Goal: Navigation & Orientation: Find specific page/section

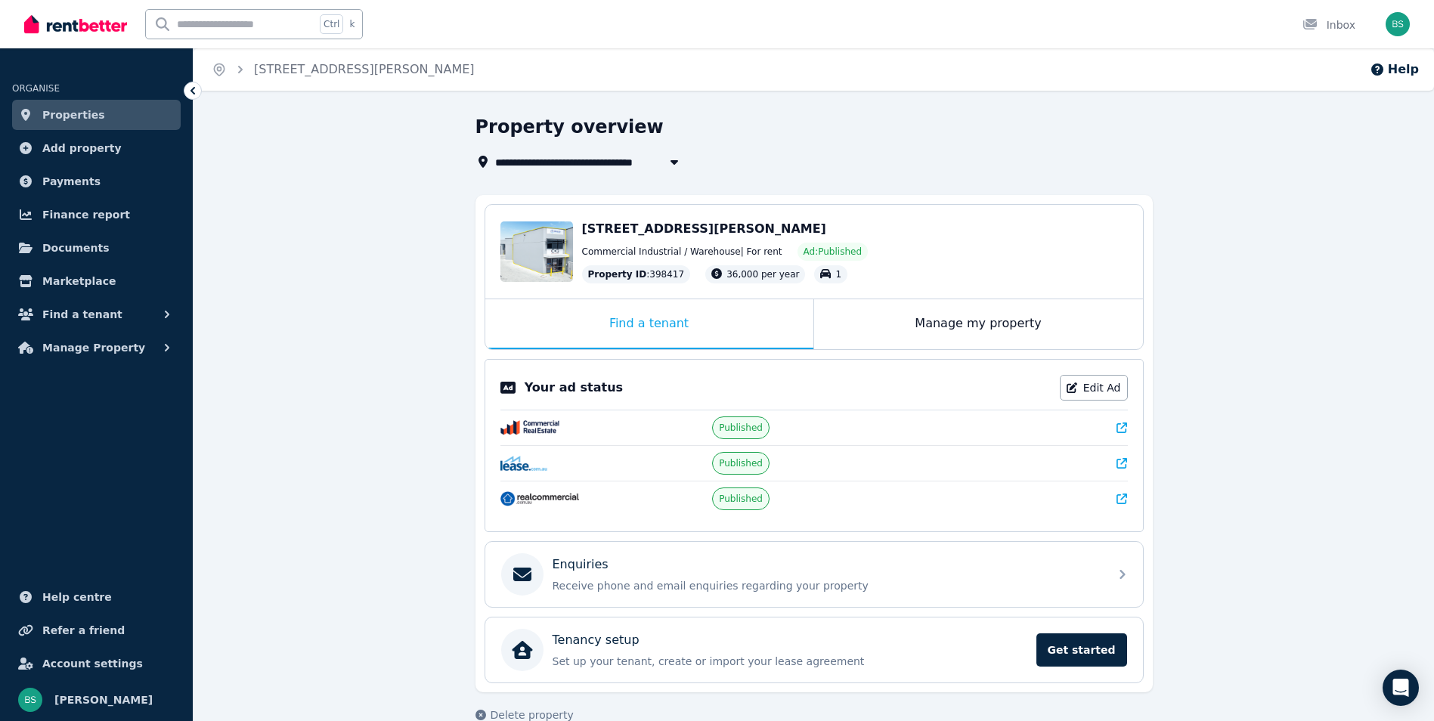
click at [90, 112] on span "Properties" at bounding box center [73, 115] width 63 height 18
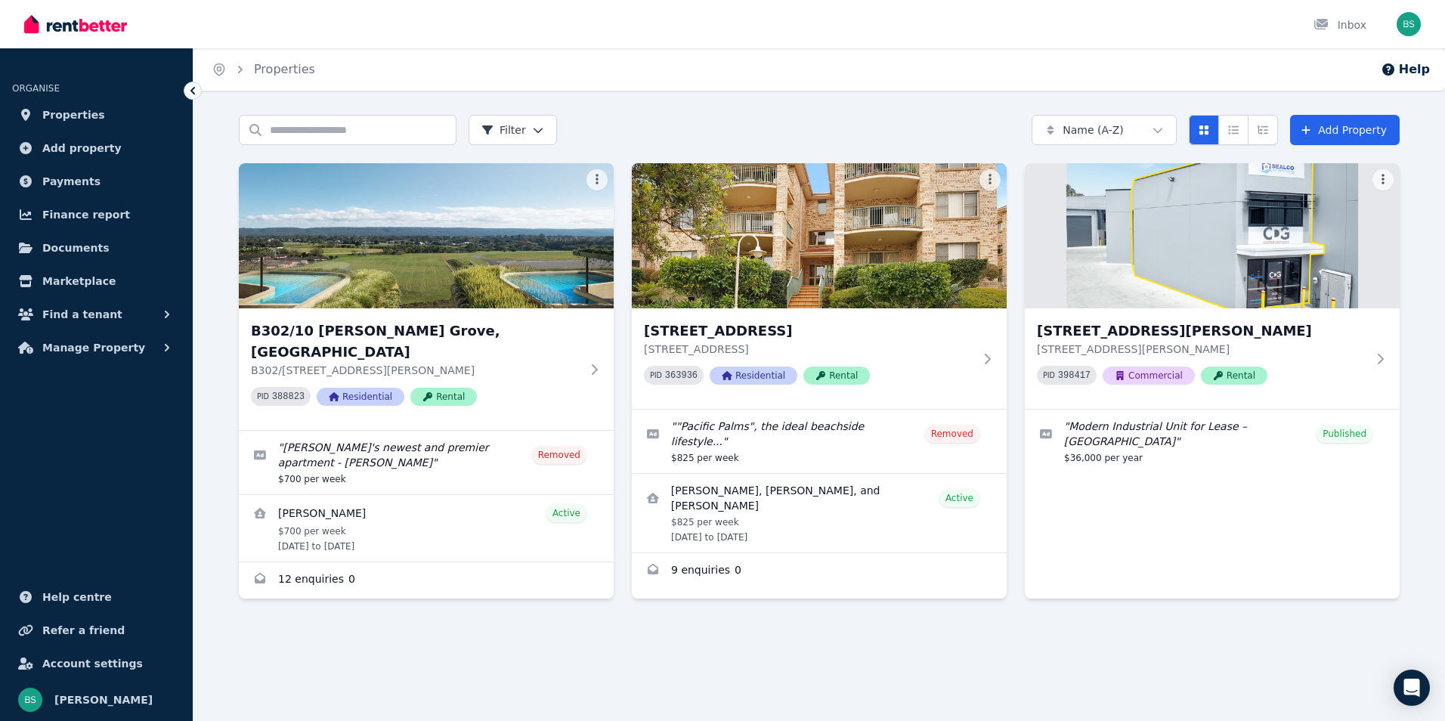
click at [330, 648] on div "Home Properties Help Search properties Filter Name (A-Z) Add Property B302/10 J…" at bounding box center [722, 360] width 1445 height 721
click at [104, 21] on img at bounding box center [75, 24] width 103 height 23
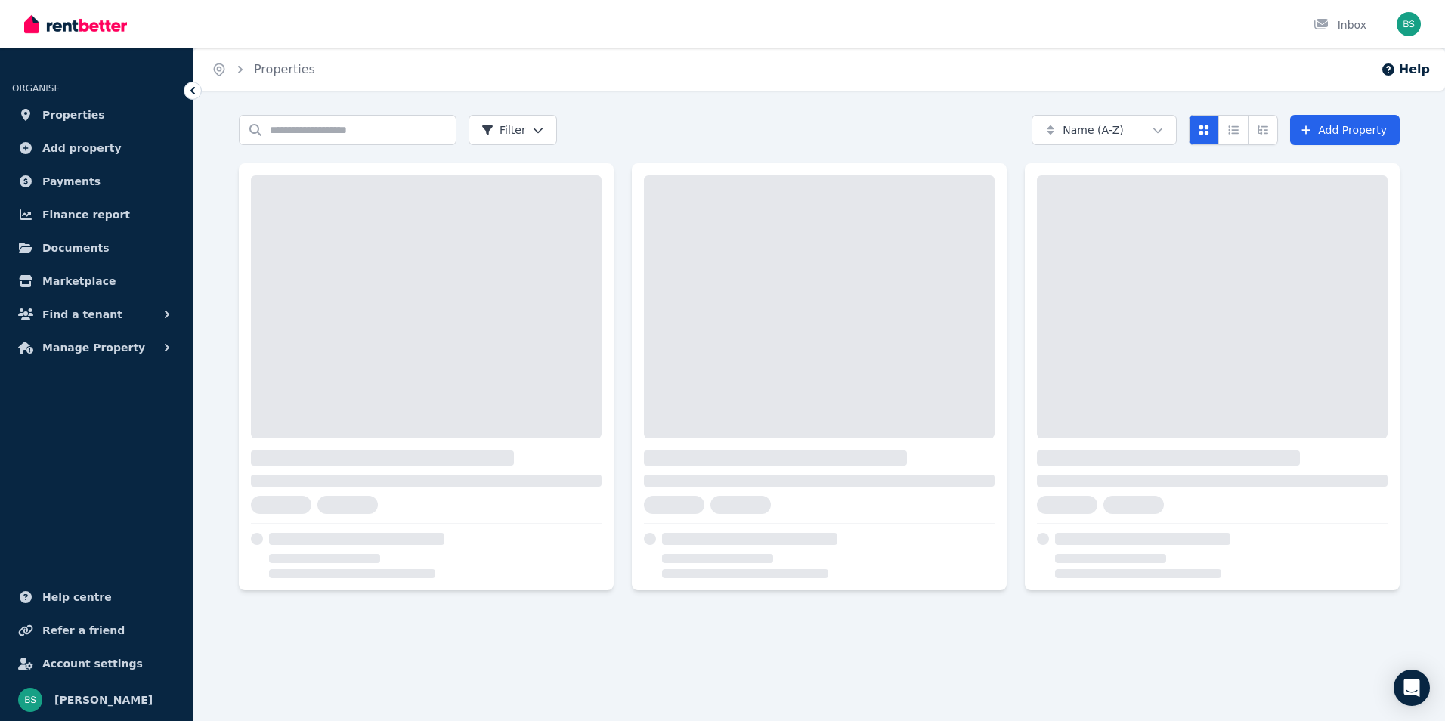
click at [64, 582] on link "Help centre" at bounding box center [96, 597] width 169 height 30
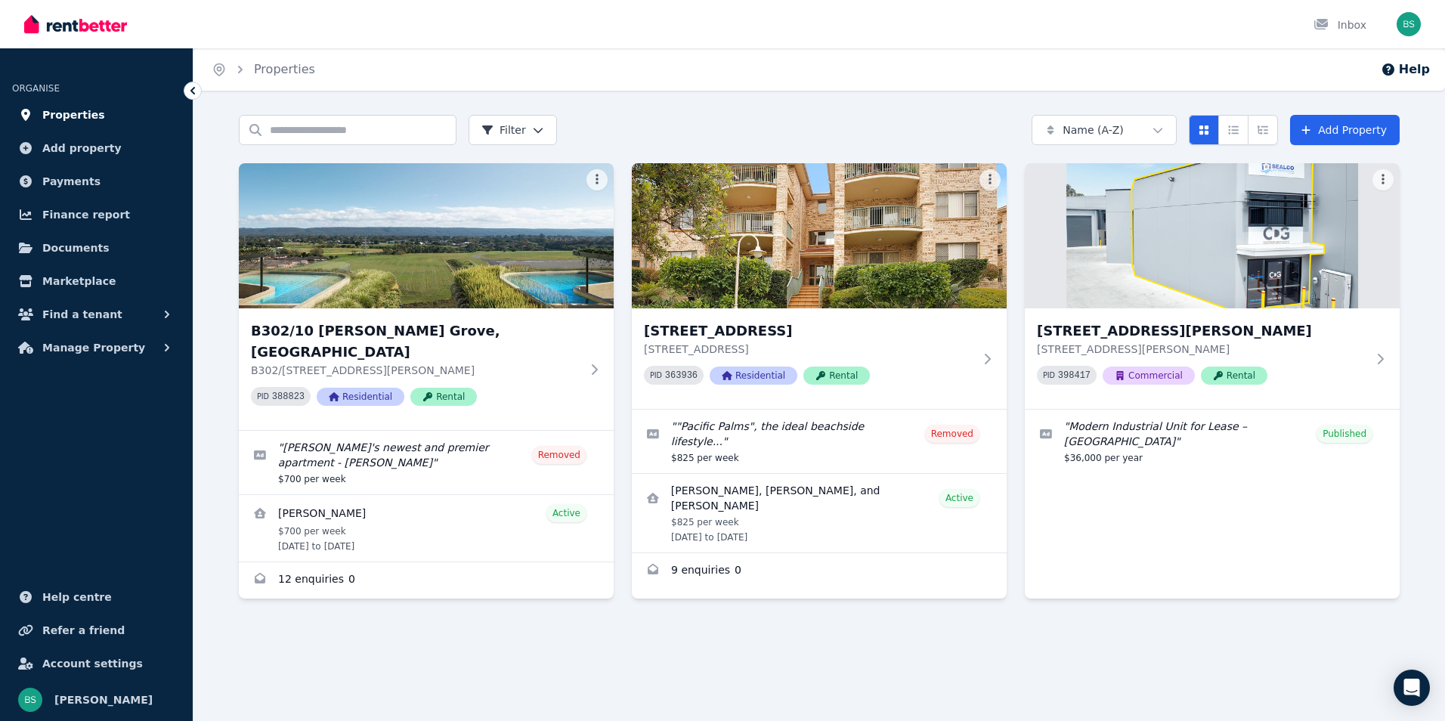
click at [42, 110] on span "Properties" at bounding box center [73, 115] width 63 height 18
click at [60, 152] on span "Add property" at bounding box center [81, 148] width 79 height 18
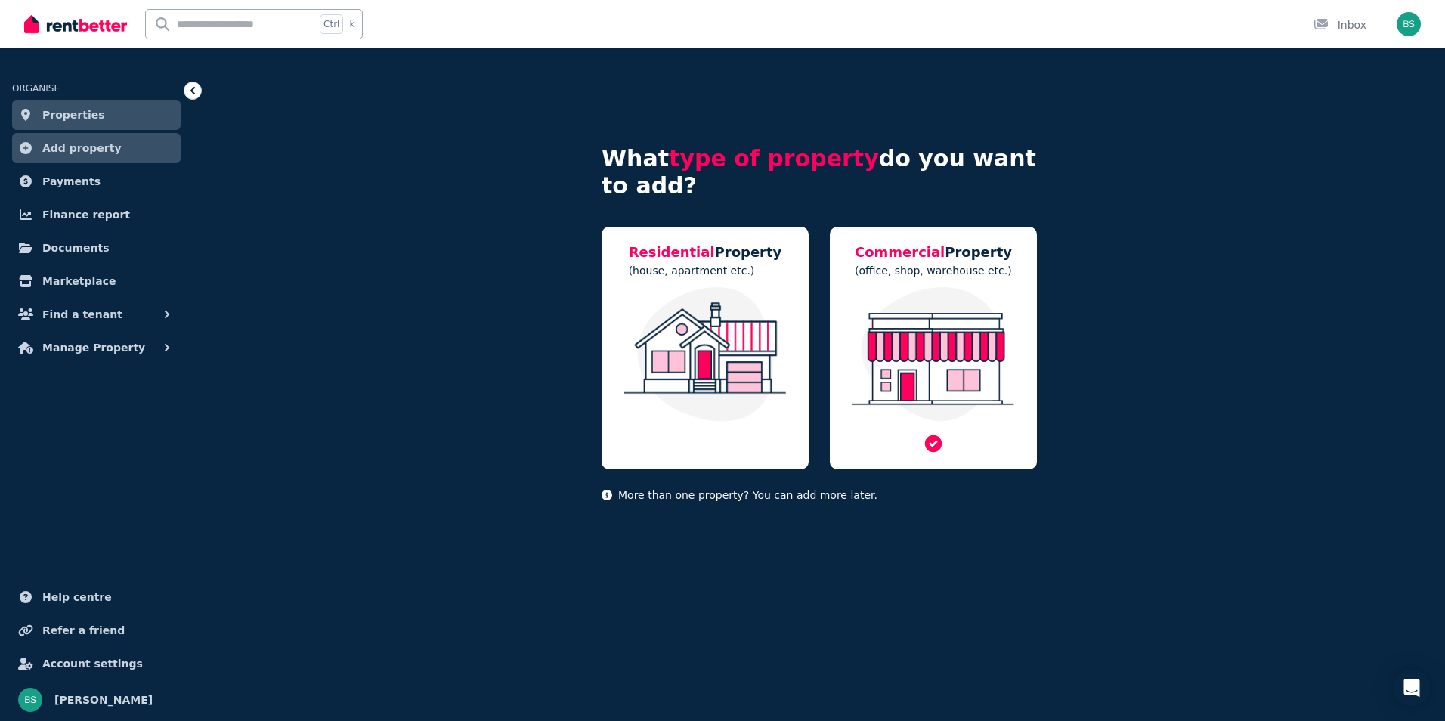
click at [892, 308] on img at bounding box center [933, 354] width 177 height 135
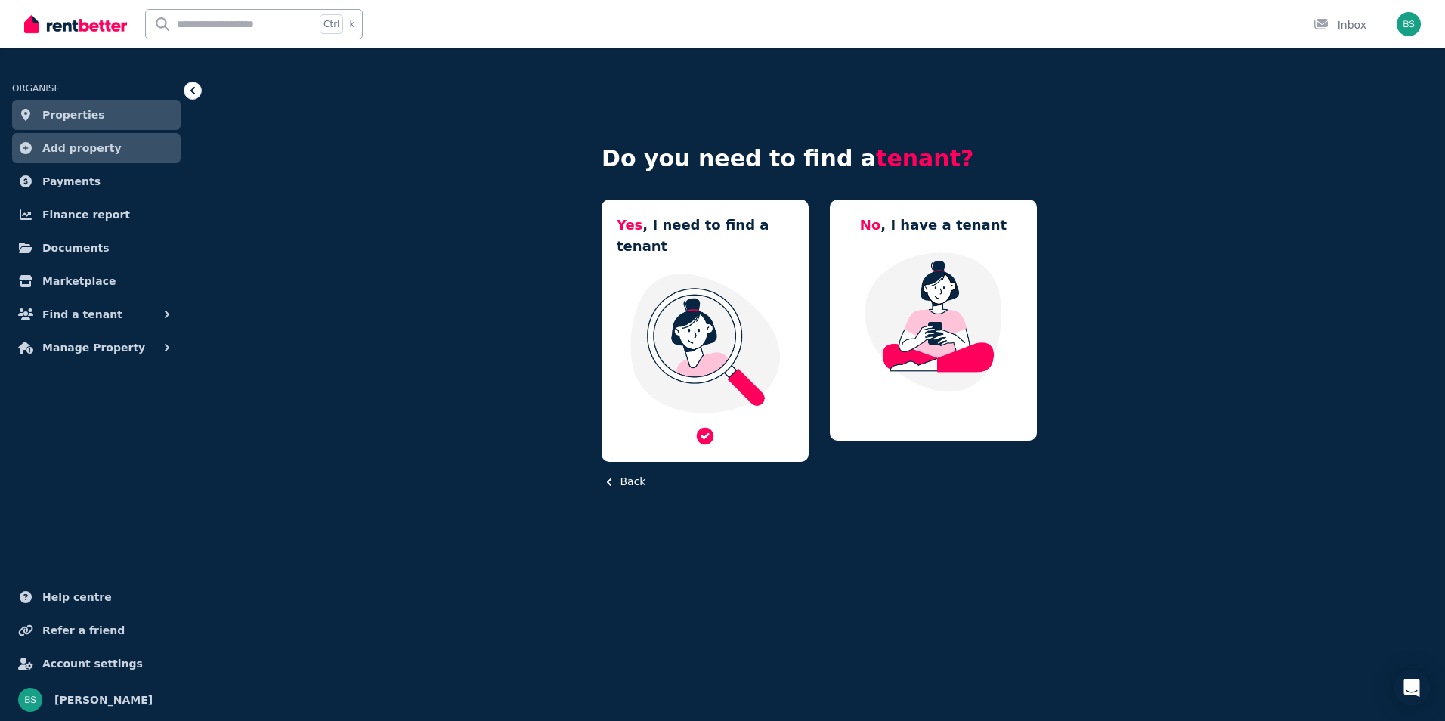
click at [780, 303] on img at bounding box center [705, 343] width 177 height 142
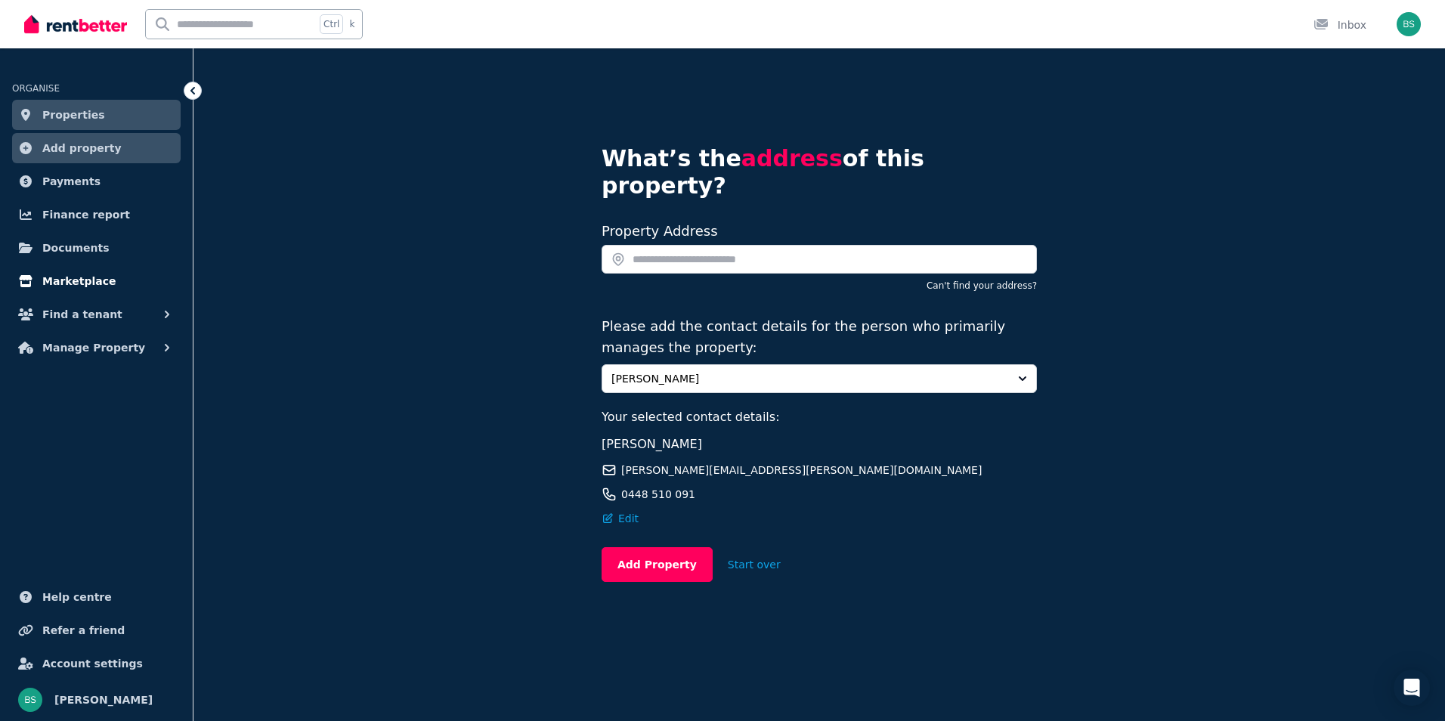
click at [82, 280] on span "Marketplace" at bounding box center [78, 281] width 73 height 18
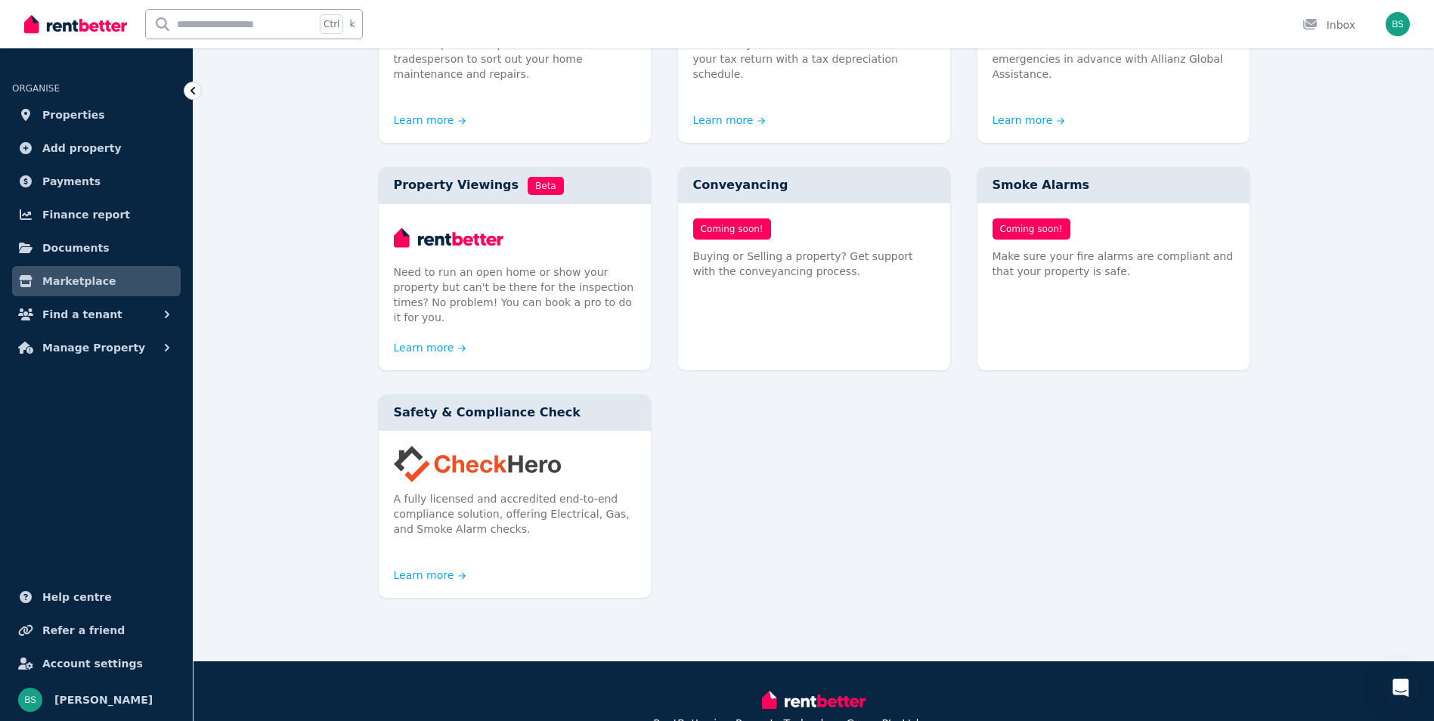
scroll to position [756, 0]
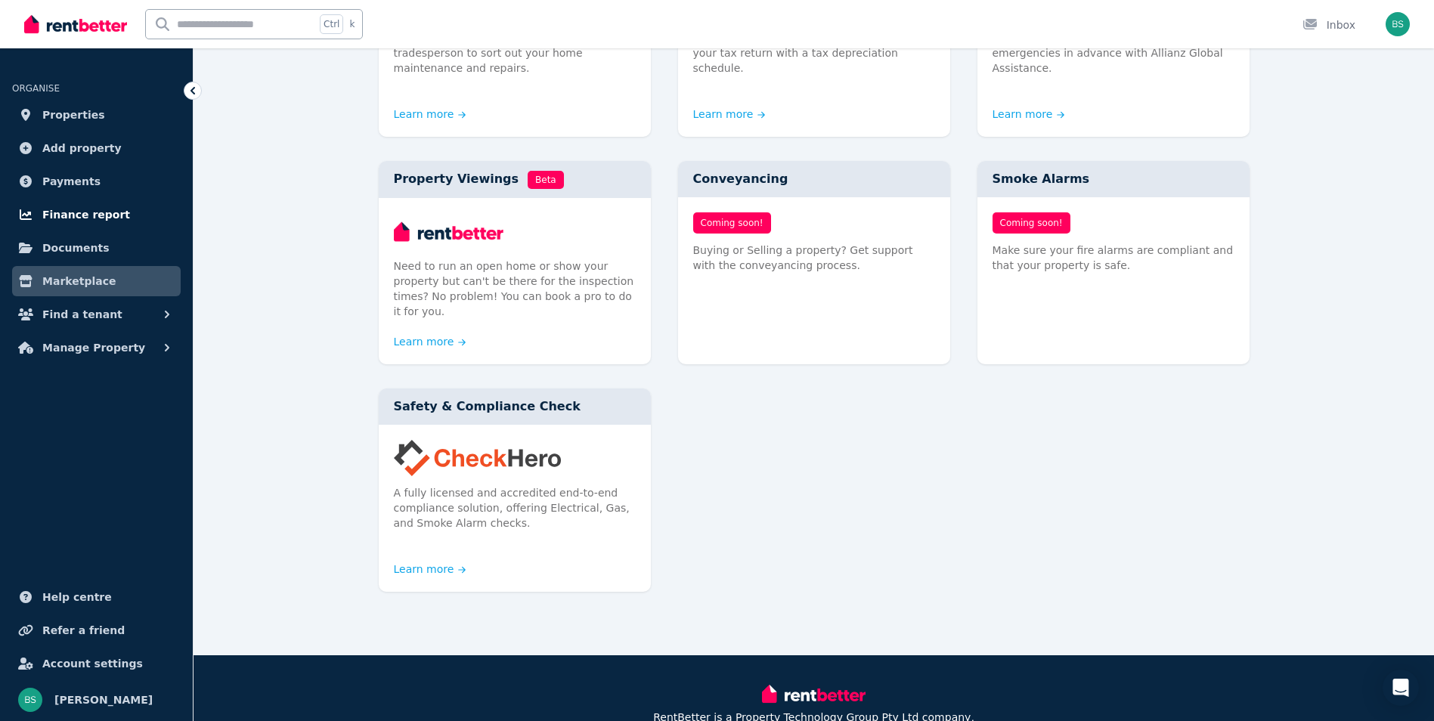
click at [113, 227] on link "Finance report" at bounding box center [96, 215] width 169 height 30
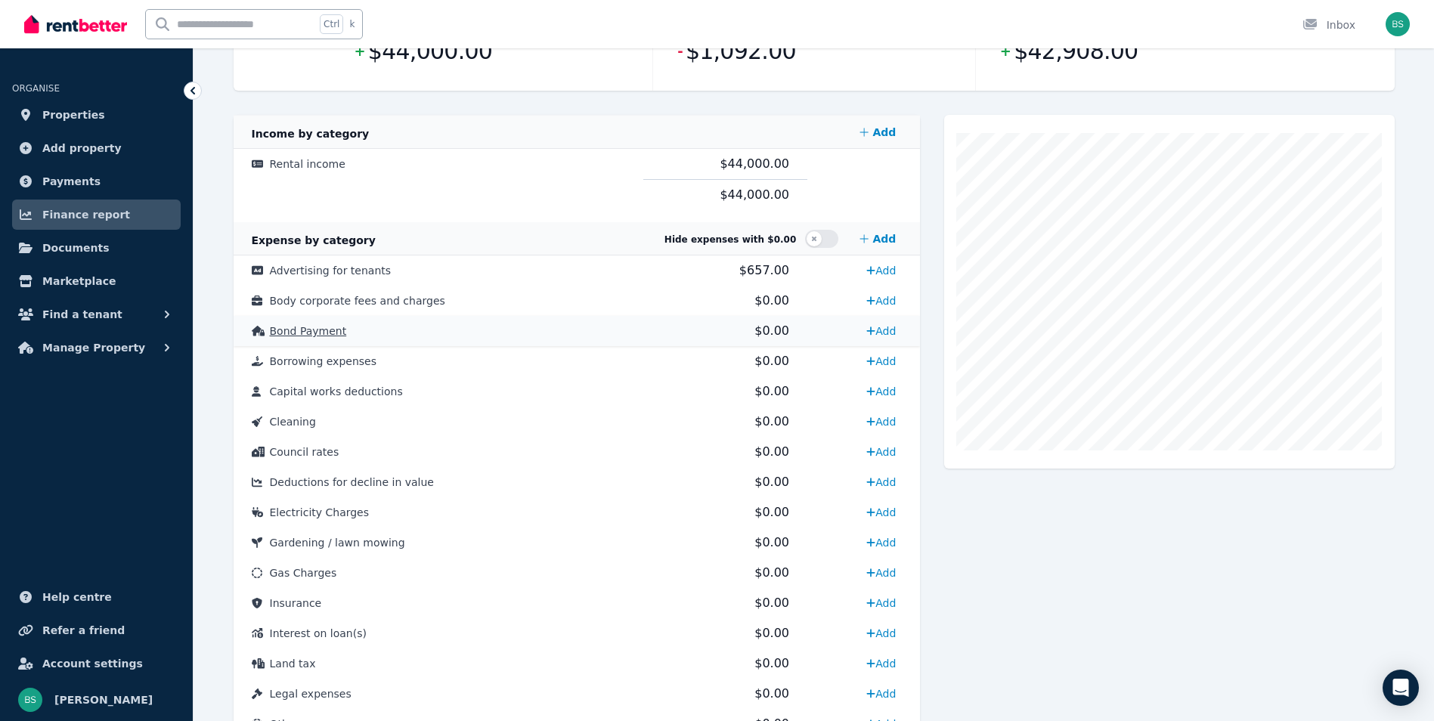
scroll to position [302, 0]
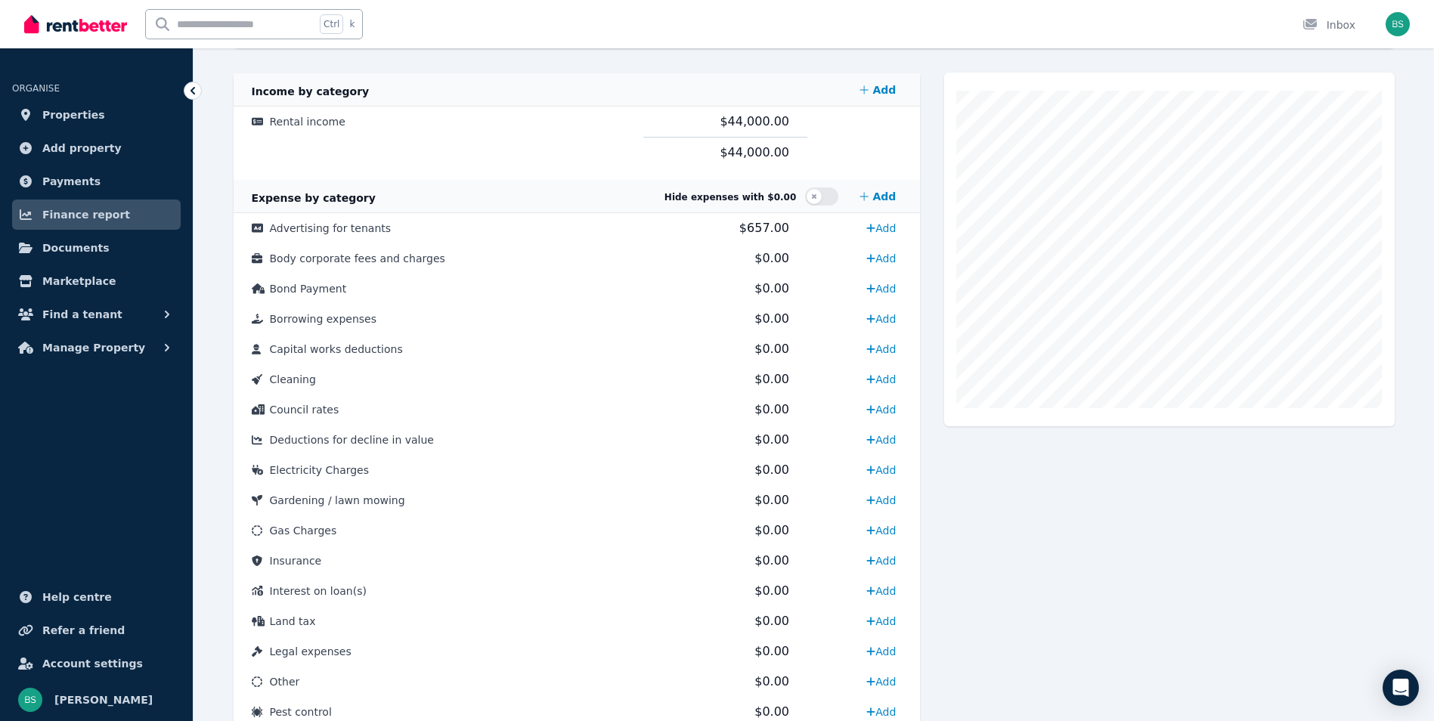
click at [84, 33] on img at bounding box center [75, 24] width 103 height 23
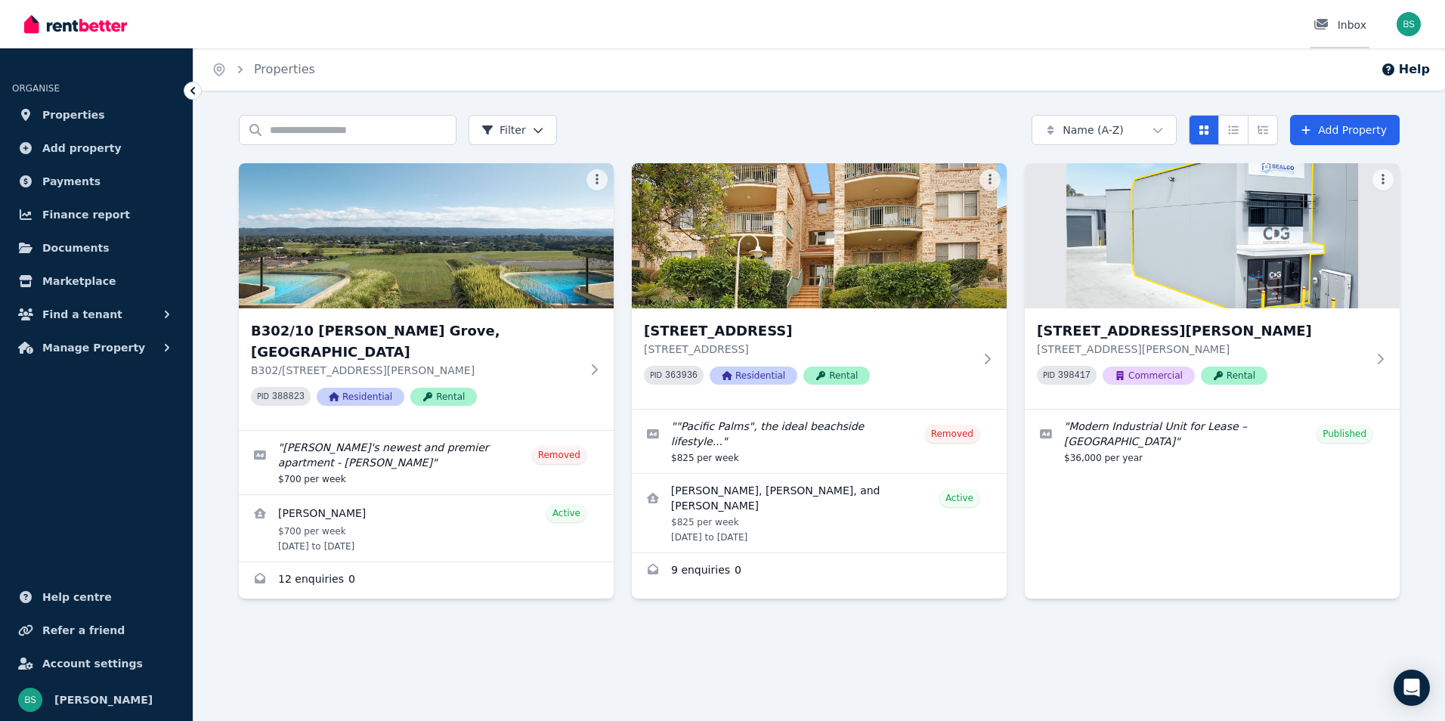
click at [1338, 25] on div at bounding box center [1326, 24] width 24 height 15
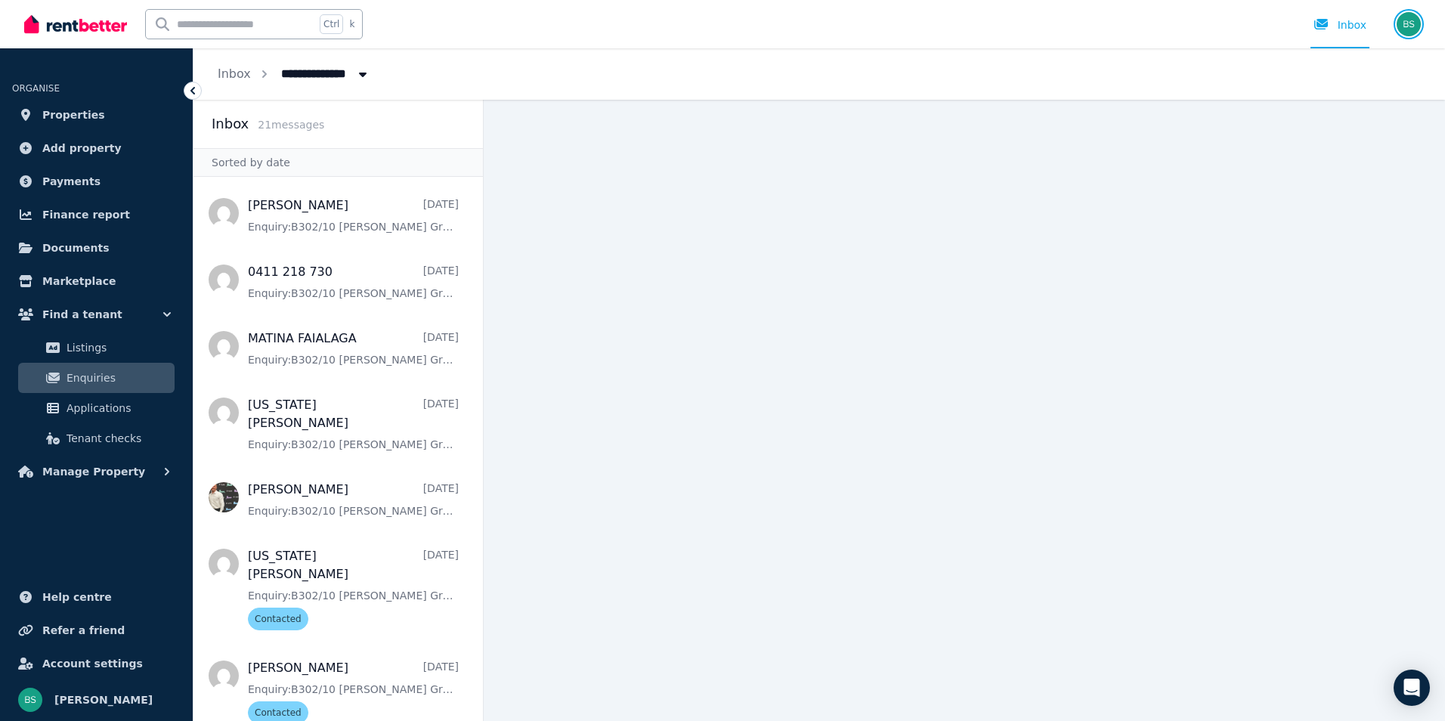
click at [1417, 19] on img "button" at bounding box center [1409, 24] width 24 height 24
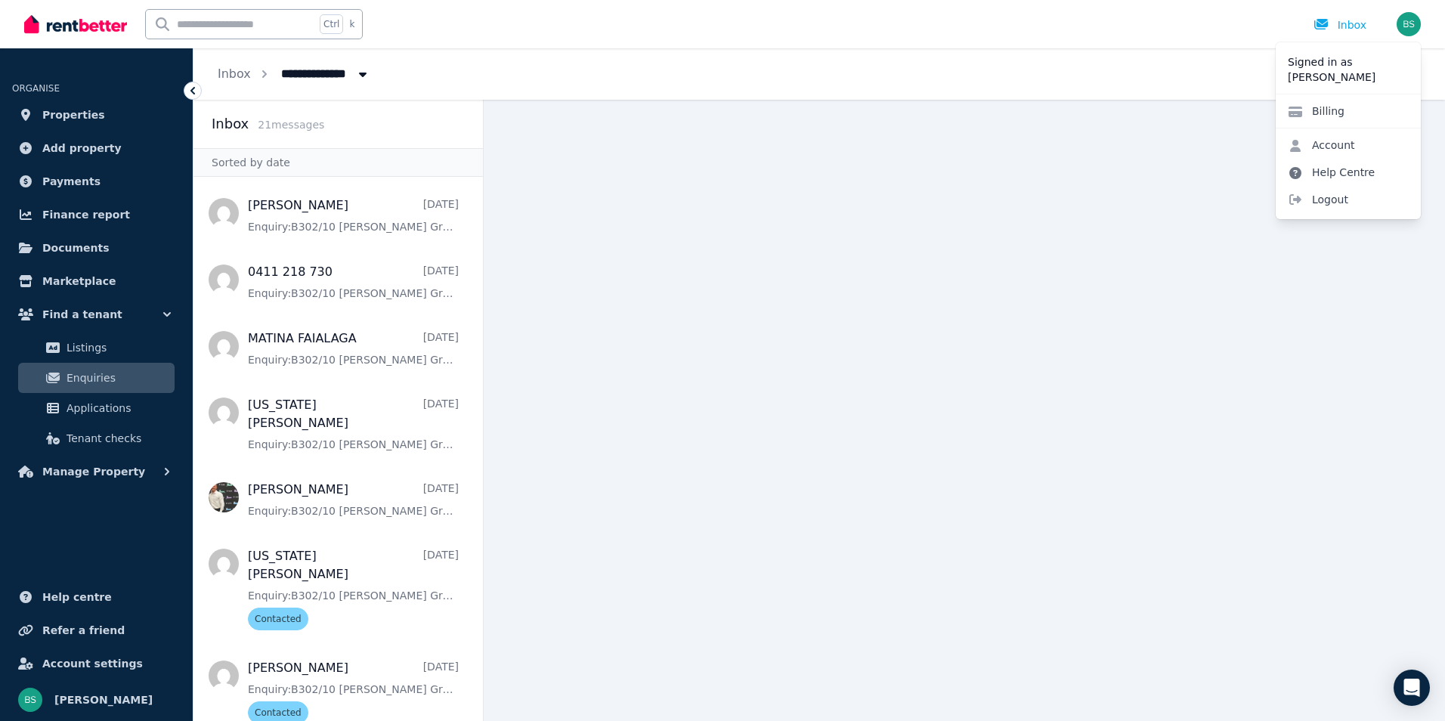
click at [1324, 174] on link "Help Centre" at bounding box center [1331, 172] width 111 height 27
click at [1343, 202] on span "Logout" at bounding box center [1348, 199] width 145 height 27
